Goal: Find contact information: Find contact information

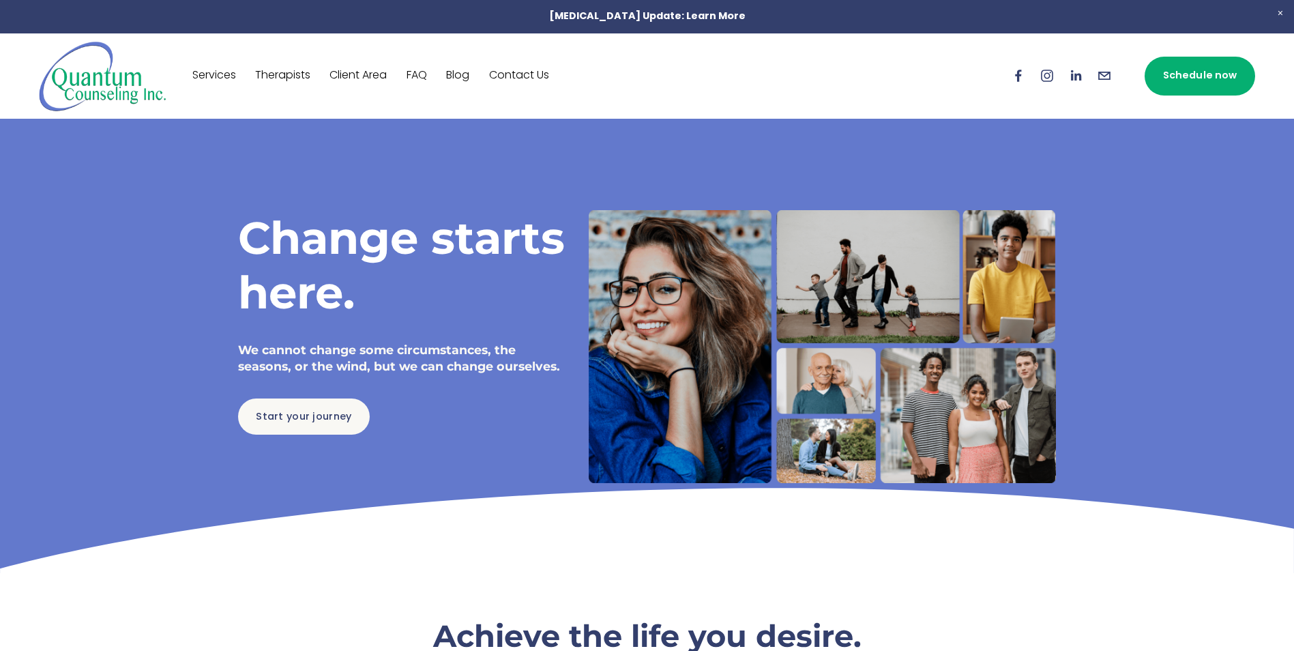
click at [511, 76] on link "Contact Us" at bounding box center [519, 76] width 60 height 22
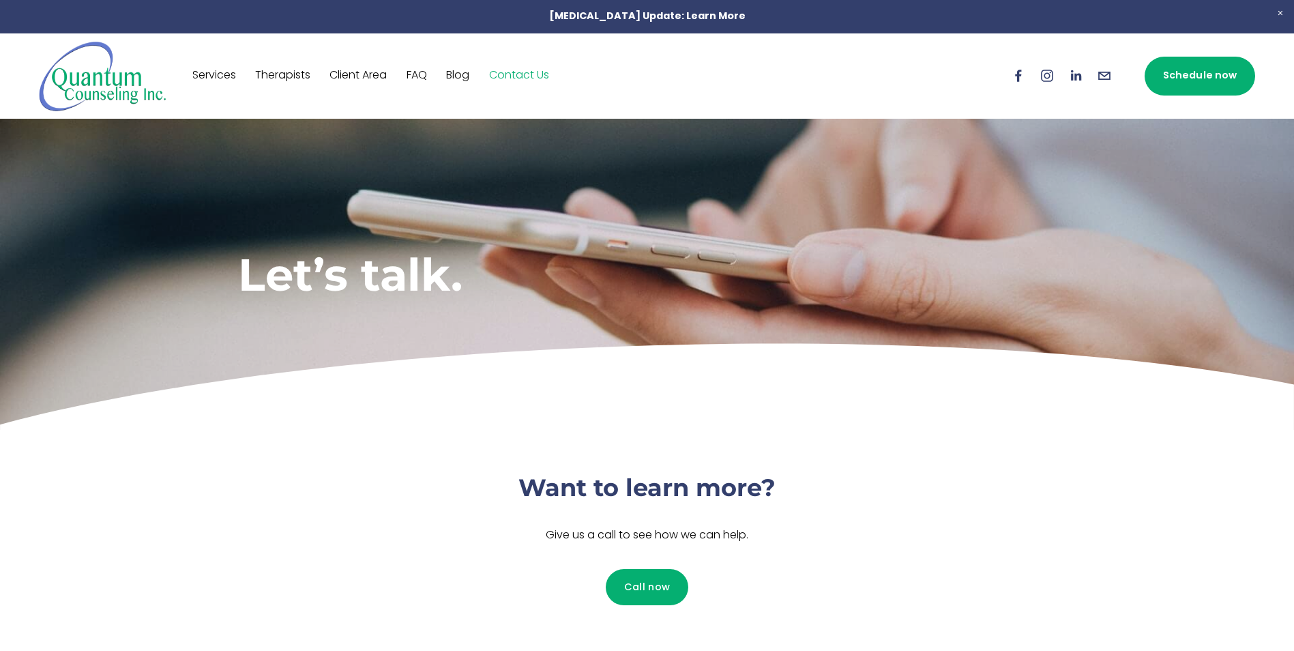
click at [281, 71] on link "Therapists" at bounding box center [282, 76] width 55 height 22
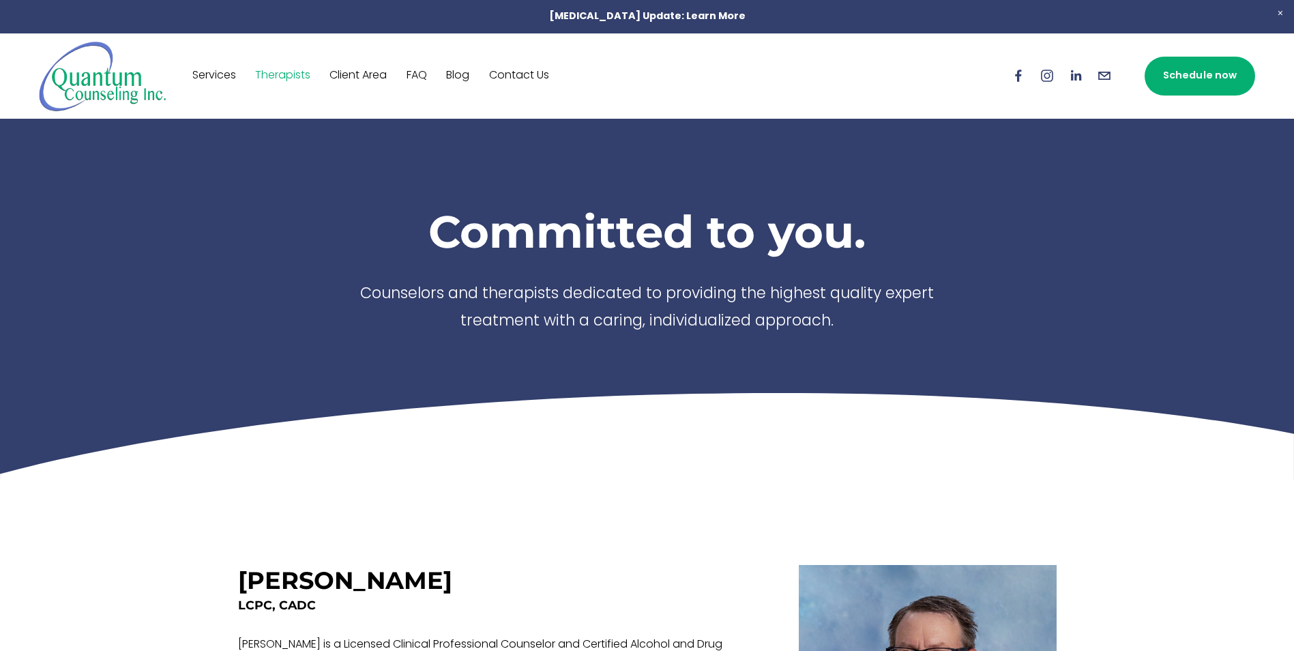
click at [523, 67] on link "Contact Us" at bounding box center [519, 76] width 60 height 22
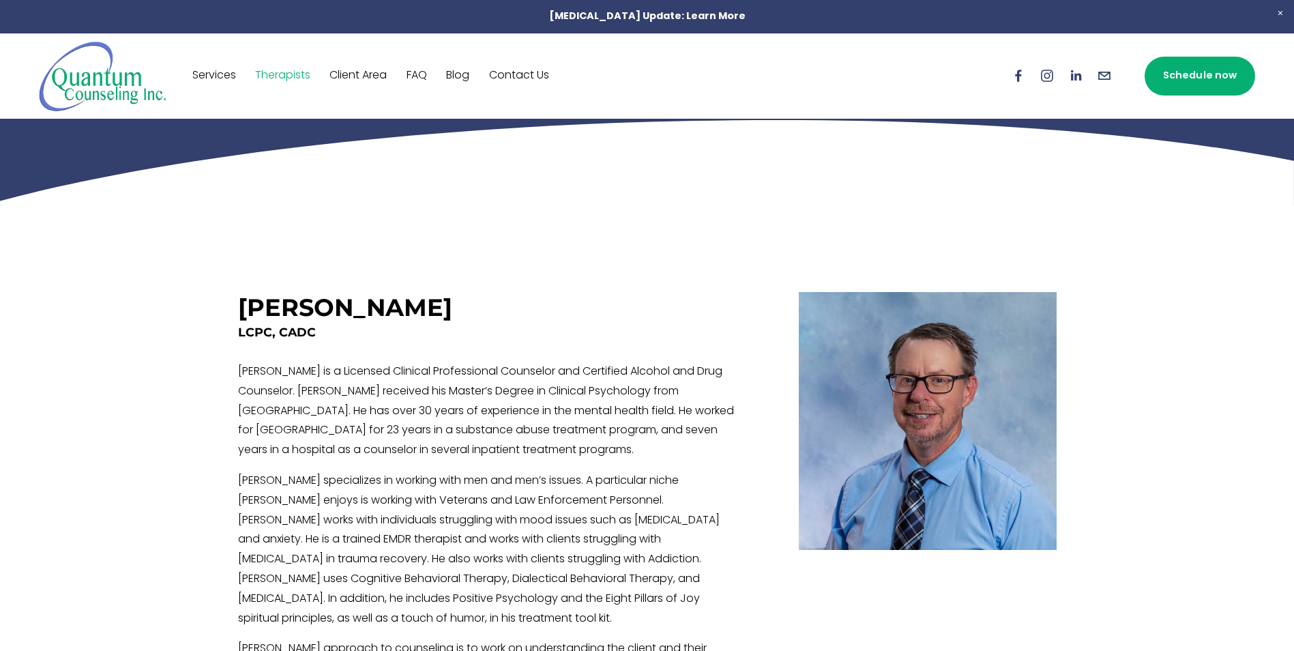
scroll to position [351, 0]
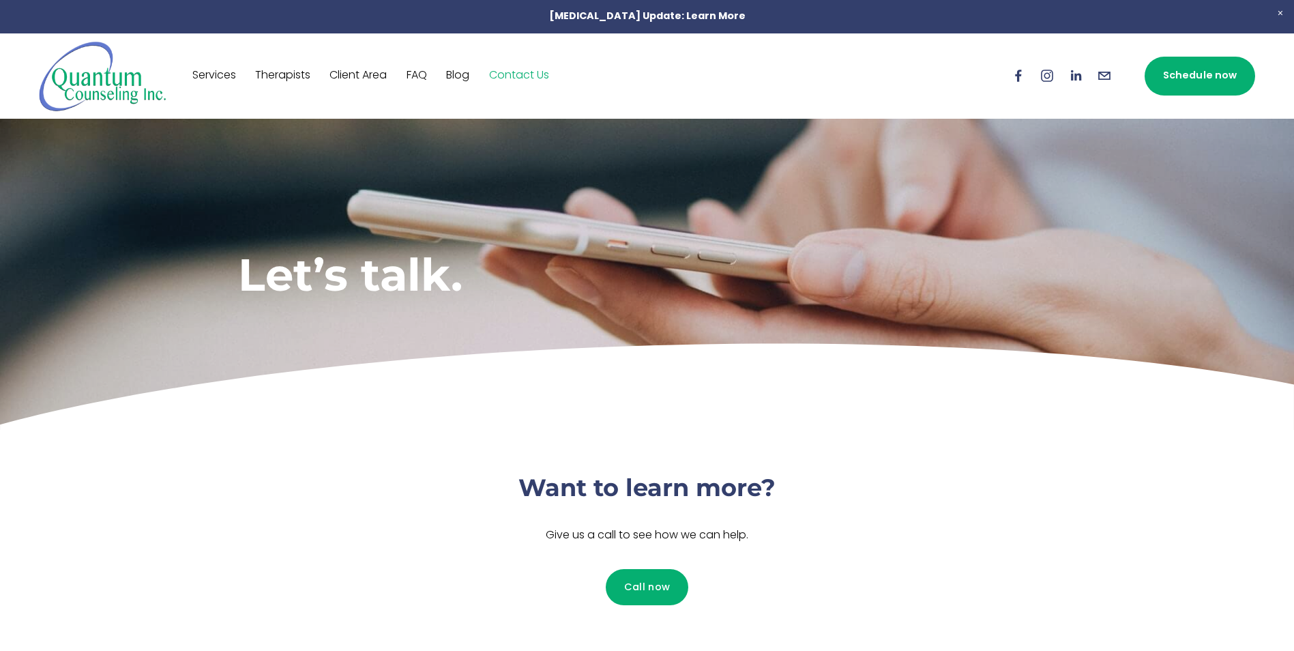
scroll to position [546, 0]
